Goal: Navigation & Orientation: Find specific page/section

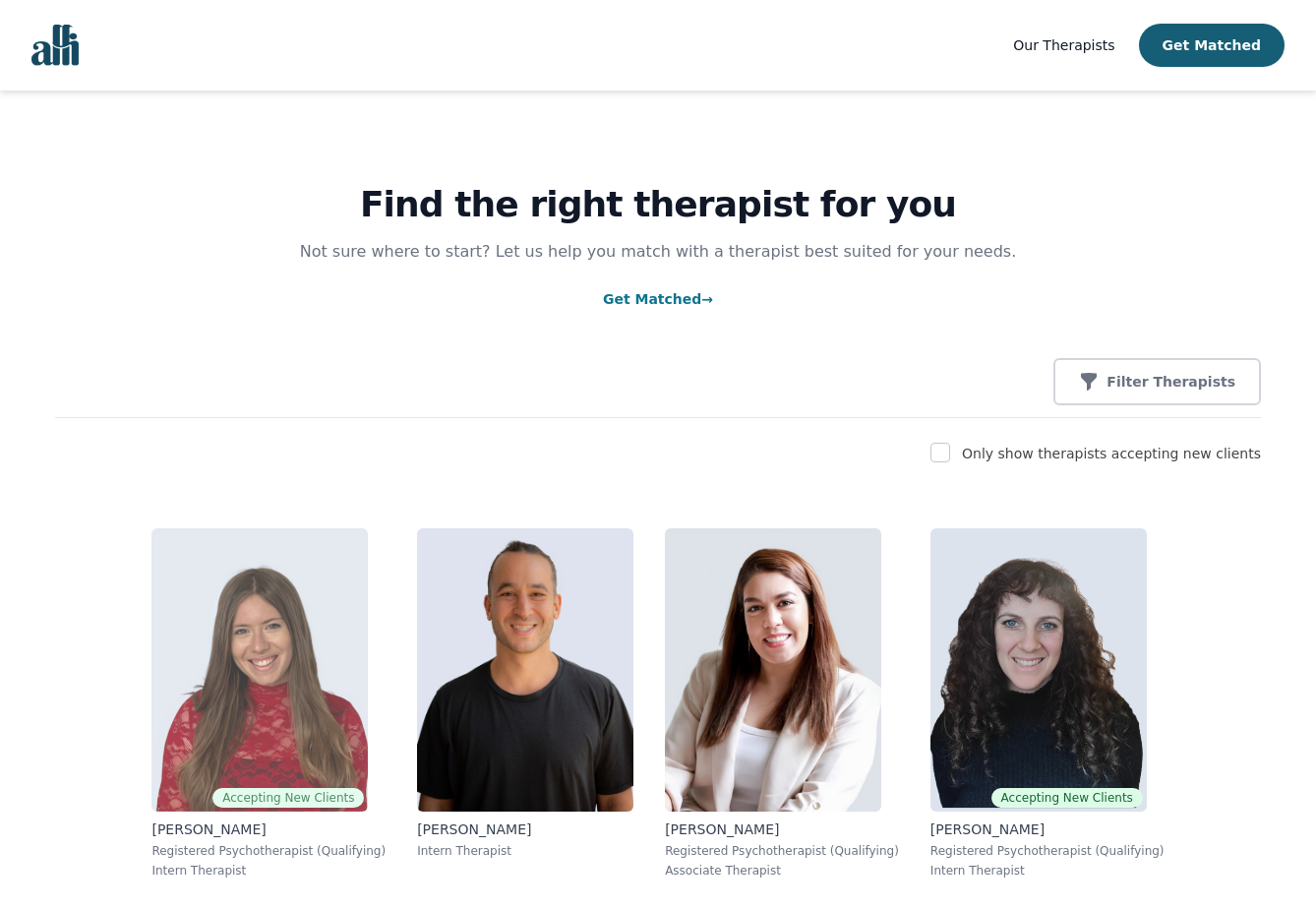
click at [272, 681] on img at bounding box center [259, 670] width 216 height 284
